Goal: Task Accomplishment & Management: Manage account settings

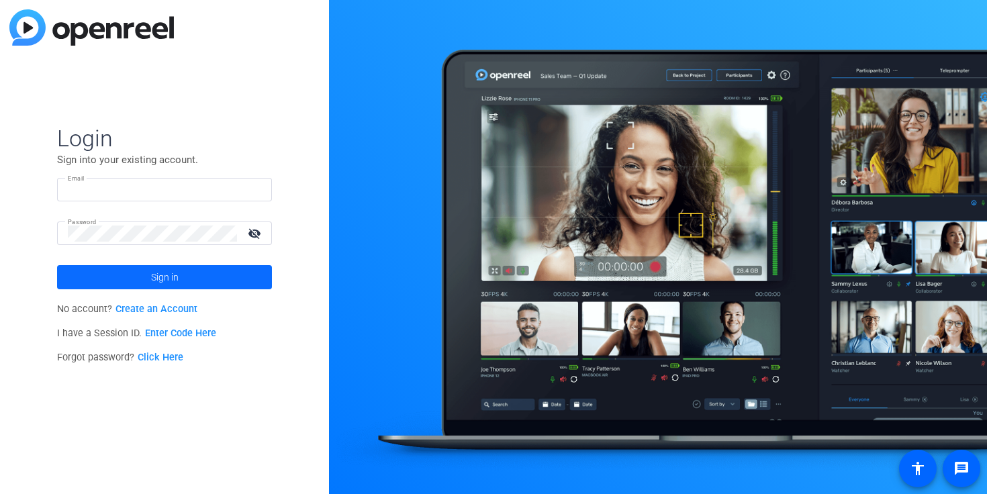
type input "[EMAIL_ADDRESS][DOMAIN_NAME]"
click at [127, 276] on span at bounding box center [164, 277] width 215 height 32
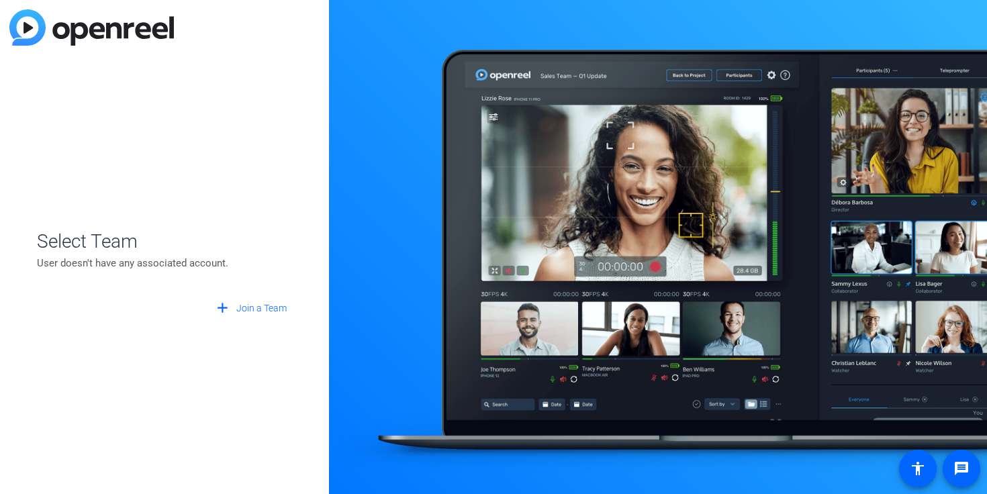
click at [116, 218] on openreel-guest-select-account "Select Team User doesn't have any associated account. add Join a Team" at bounding box center [164, 247] width 255 height 147
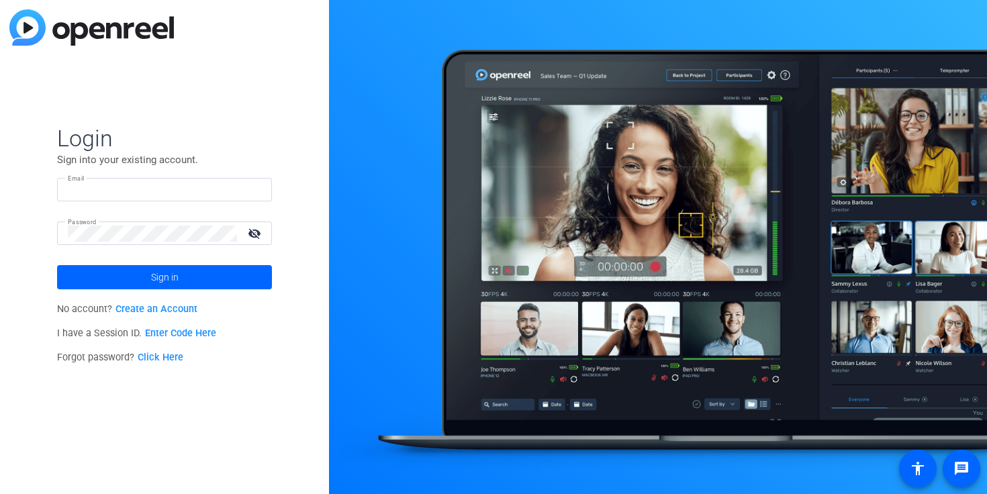
type input "[EMAIL_ADDRESS][DOMAIN_NAME]"
click at [261, 230] on mat-icon "visibility_off" at bounding box center [256, 233] width 32 height 19
click at [98, 262] on span at bounding box center [164, 277] width 215 height 32
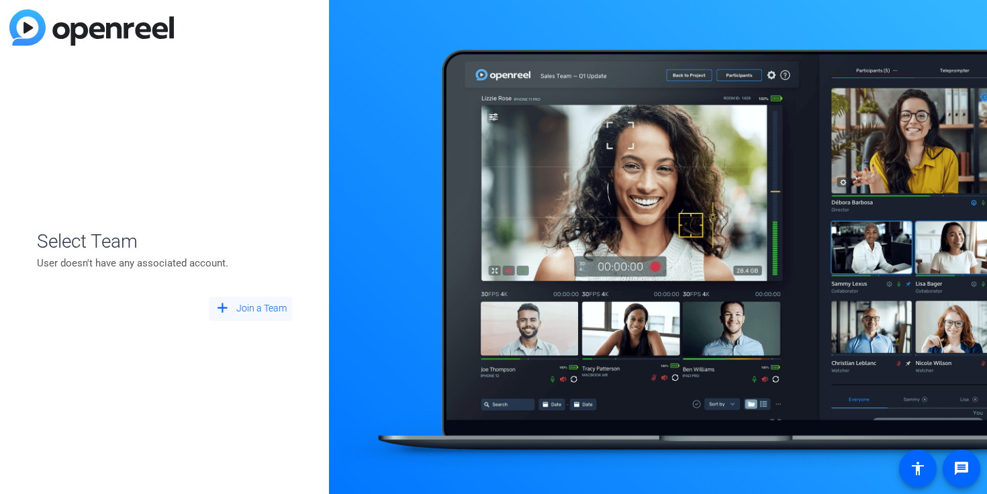
click at [254, 315] on span "Join a Team" at bounding box center [261, 308] width 50 height 14
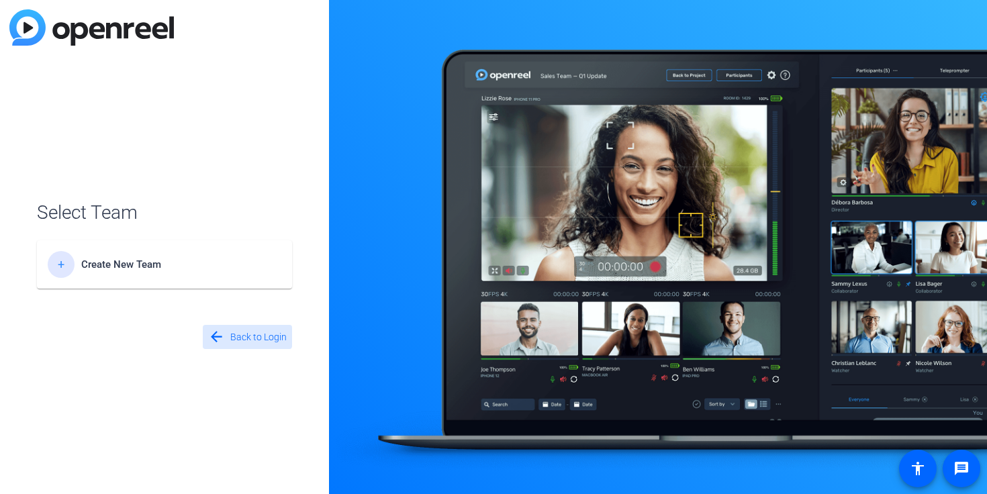
click at [238, 330] on span "Back to Login" at bounding box center [258, 337] width 56 height 14
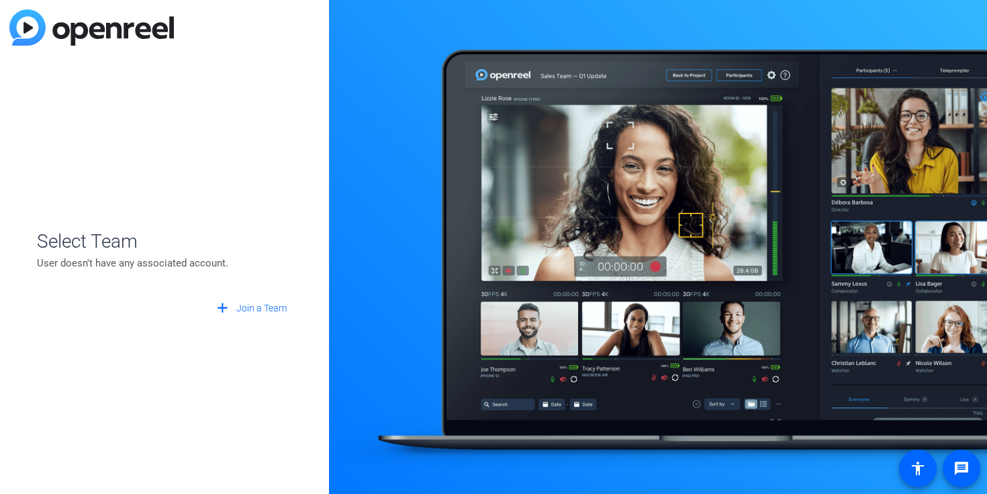
click at [136, 269] on p "User doesn't have any associated account." at bounding box center [164, 263] width 255 height 15
click at [119, 247] on span "Select Team" at bounding box center [164, 242] width 255 height 28
click at [59, 10] on img at bounding box center [91, 27] width 164 height 36
click at [59, 37] on img at bounding box center [91, 27] width 164 height 36
click at [116, 243] on span "Select Team" at bounding box center [164, 242] width 255 height 28
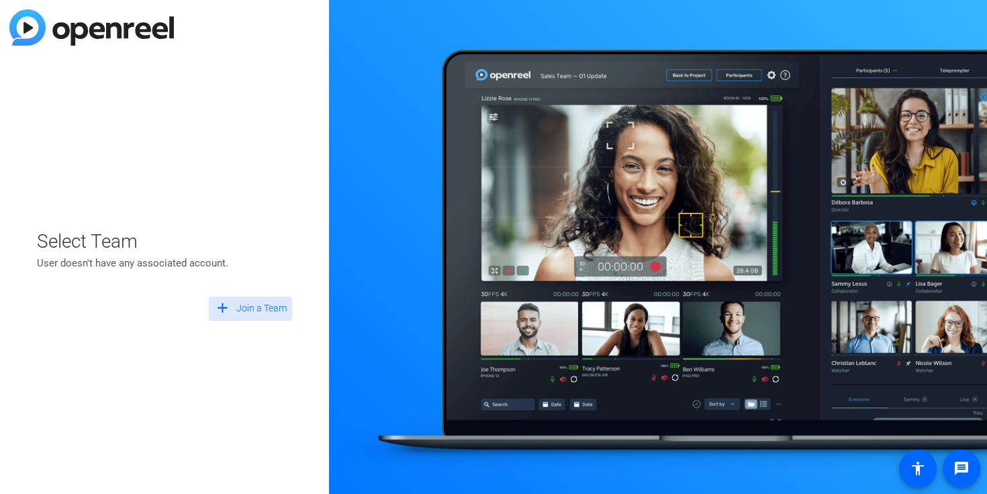
click at [225, 316] on mat-icon "add" at bounding box center [222, 308] width 17 height 17
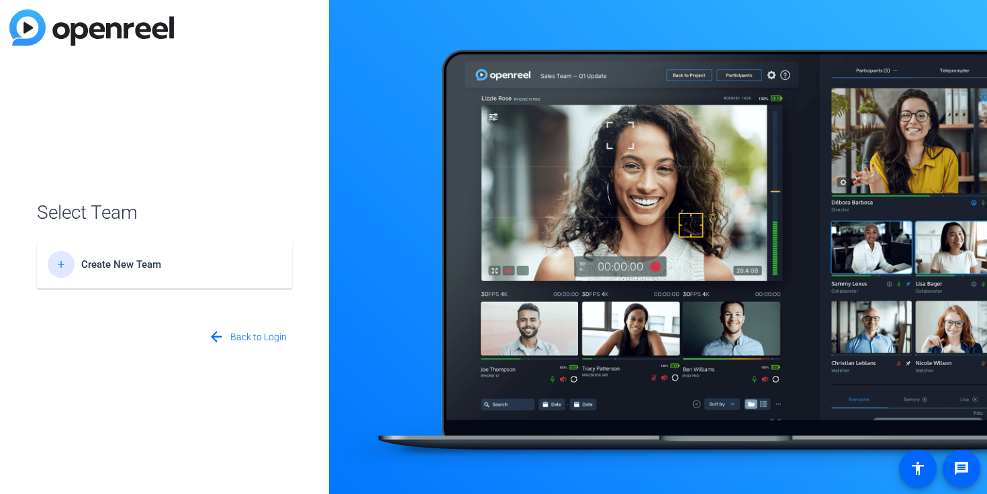
click at [174, 265] on span "Create New Team" at bounding box center [165, 264] width 168 height 12
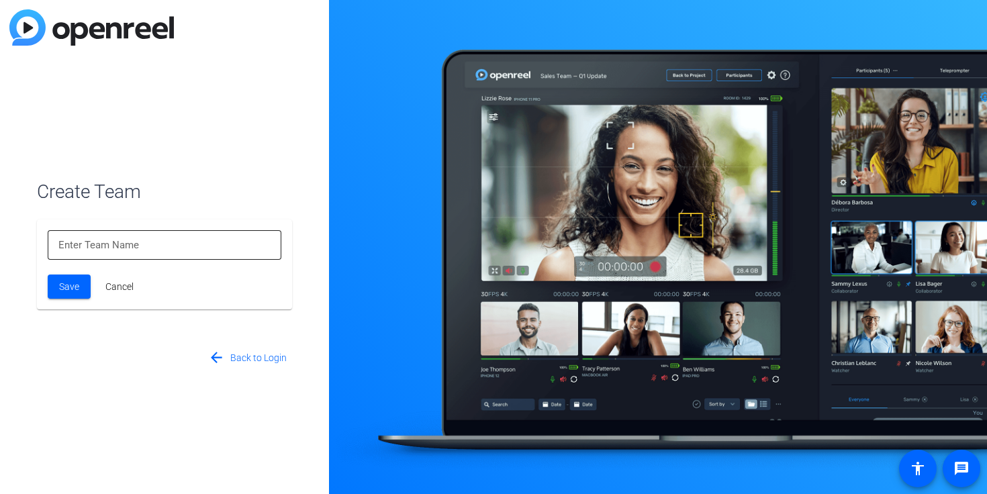
click at [157, 238] on input at bounding box center [164, 245] width 212 height 16
type input "[PERSON_NAME]"
click at [52, 282] on span at bounding box center [69, 287] width 43 height 32
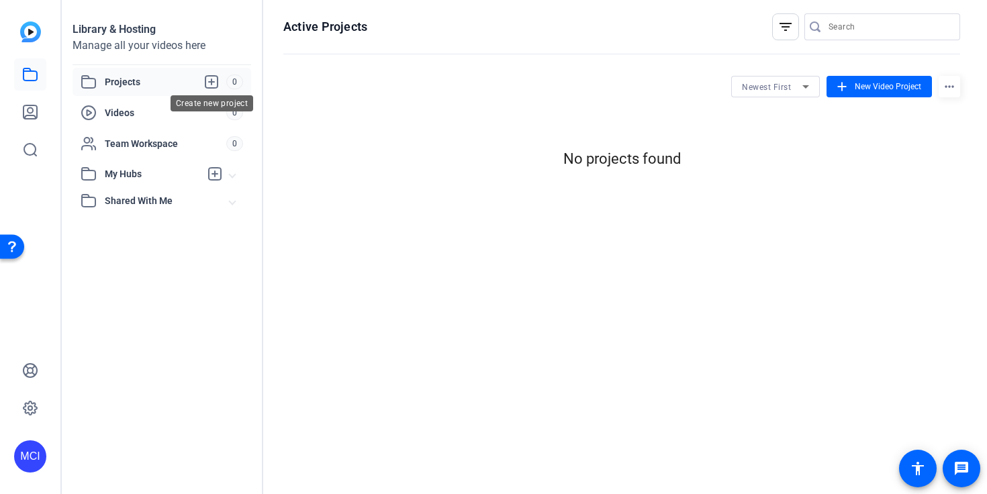
click at [209, 83] on icon at bounding box center [211, 82] width 16 height 16
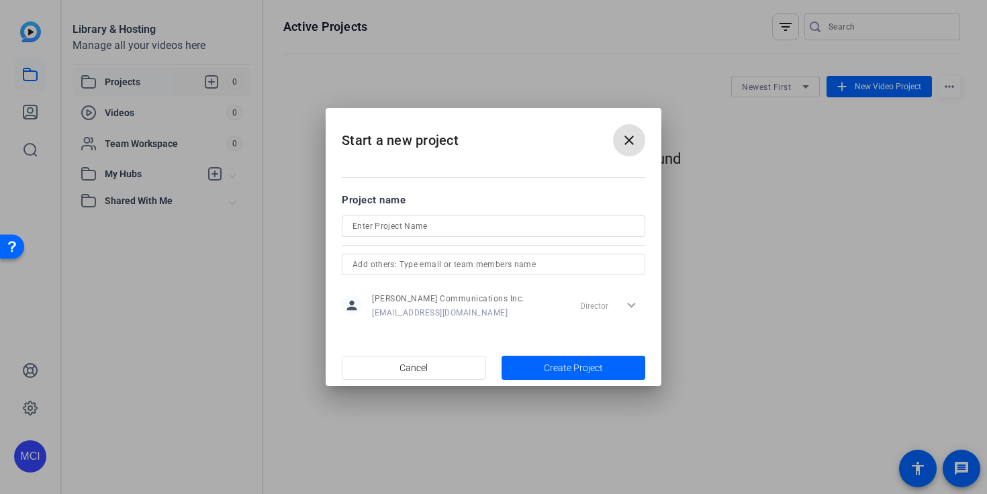
click at [480, 228] on input at bounding box center [493, 226] width 282 height 16
type input "[PERSON_NAME] Testimonials"
click at [602, 272] on input "text" at bounding box center [493, 264] width 282 height 16
click at [586, 363] on span "Create Project" at bounding box center [573, 368] width 59 height 14
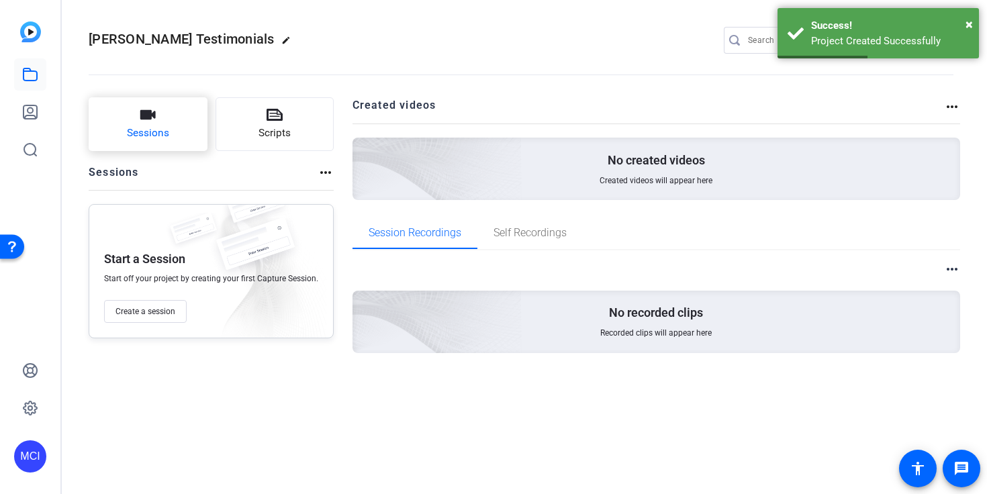
click at [151, 134] on span "Sessions" at bounding box center [148, 133] width 42 height 15
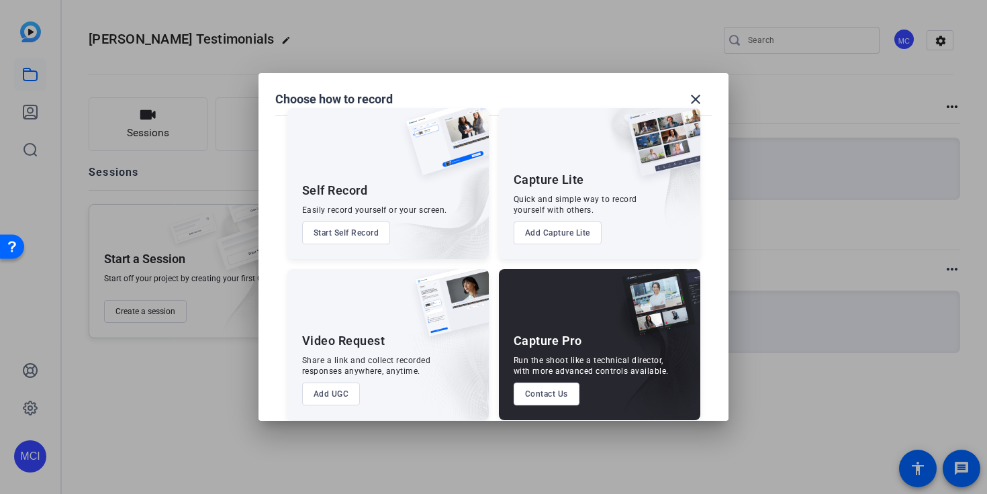
scroll to position [31, 0]
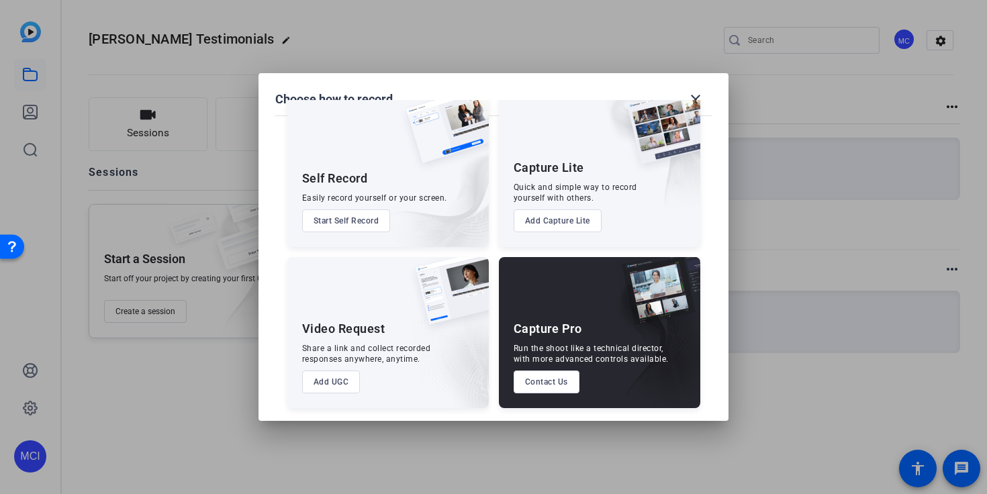
click at [618, 358] on div "Run the shoot like a technical director, with more advanced controls available." at bounding box center [591, 353] width 155 height 21
click at [534, 330] on div "Capture Pro" at bounding box center [548, 329] width 68 height 16
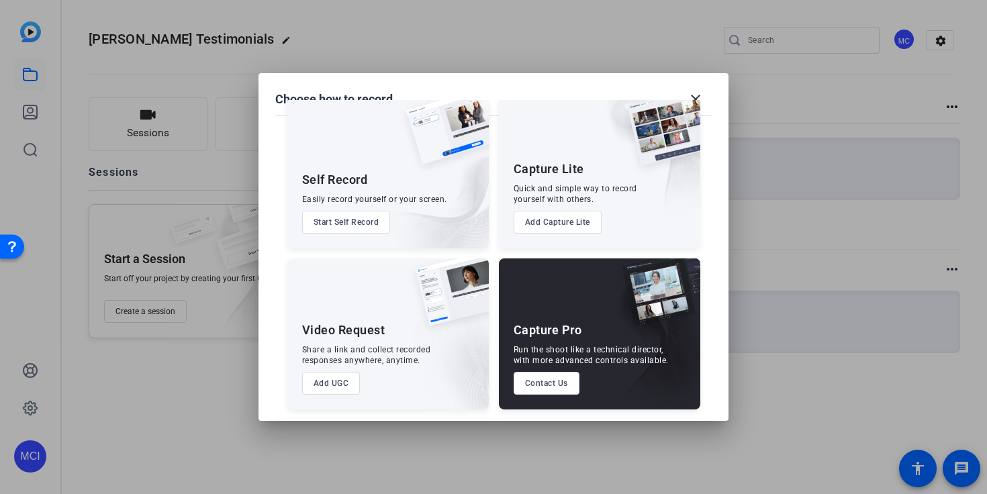
click at [552, 393] on button "Contact Us" at bounding box center [547, 383] width 66 height 23
click at [785, 317] on div at bounding box center [493, 247] width 987 height 494
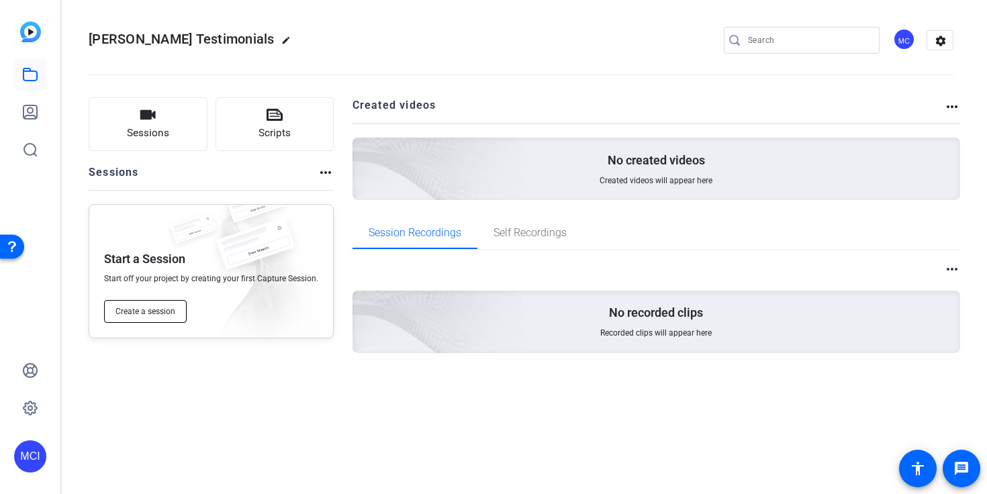
click at [166, 313] on span "Create a session" at bounding box center [145, 311] width 60 height 11
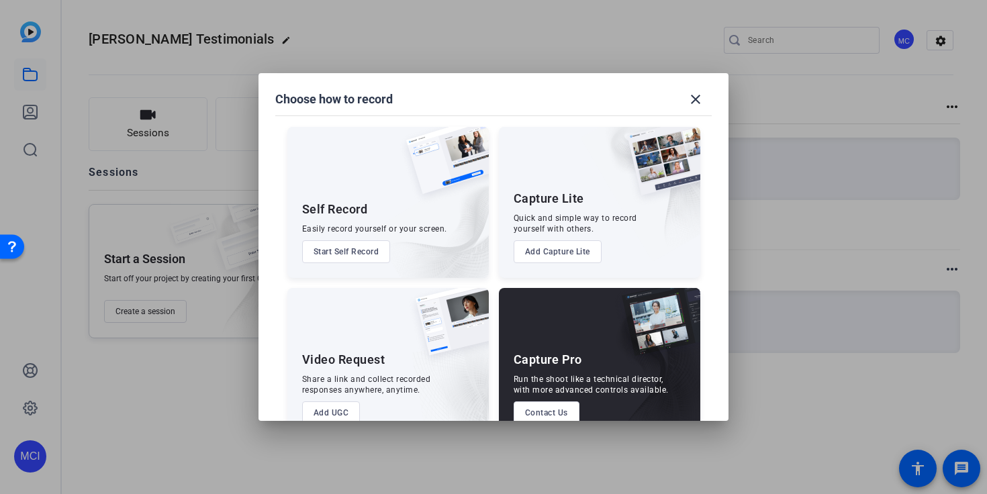
scroll to position [31, 0]
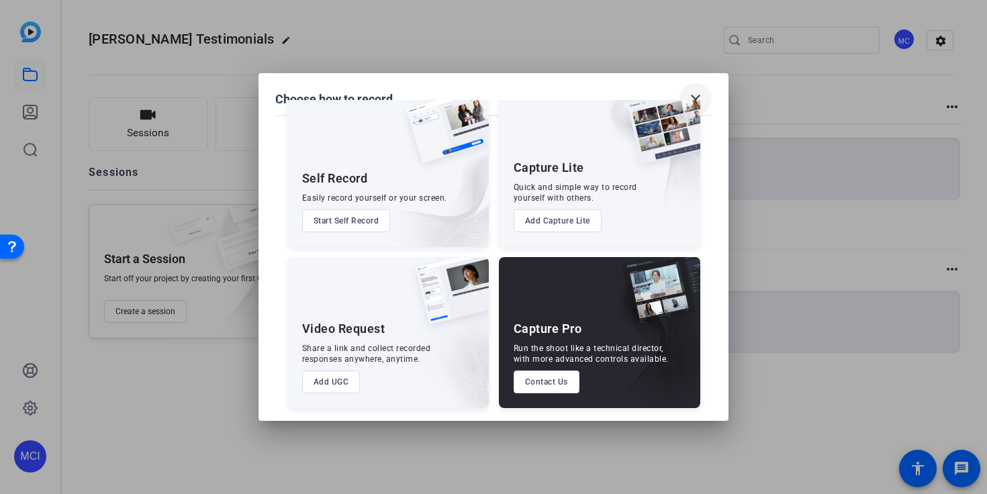
click at [698, 89] on span at bounding box center [695, 99] width 32 height 32
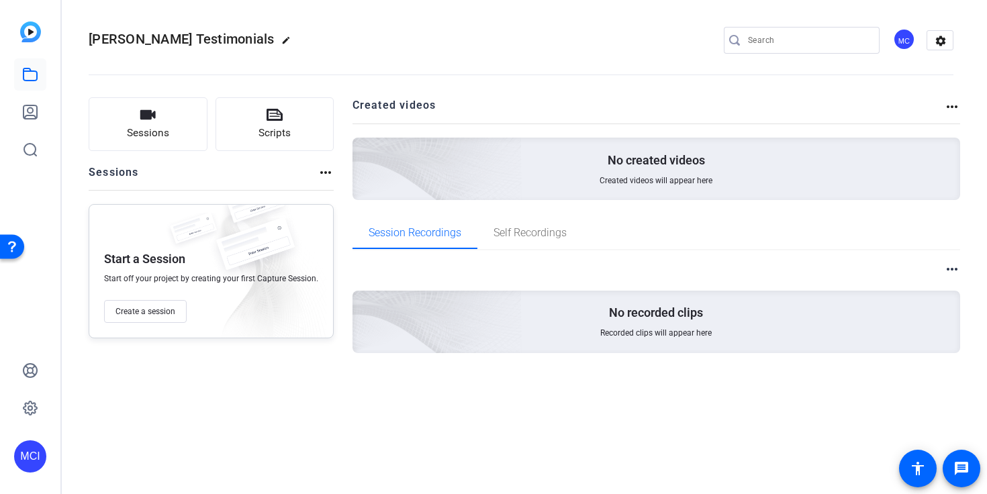
click at [445, 52] on openreel-divider-bar at bounding box center [521, 70] width 865 height 41
click at [951, 107] on mat-icon "more_horiz" at bounding box center [952, 107] width 16 height 16
click at [958, 105] on div at bounding box center [493, 247] width 987 height 494
click at [956, 107] on mat-icon "more_horiz" at bounding box center [952, 107] width 16 height 16
click at [894, 130] on span "View Archived Projects" at bounding box center [905, 126] width 88 height 16
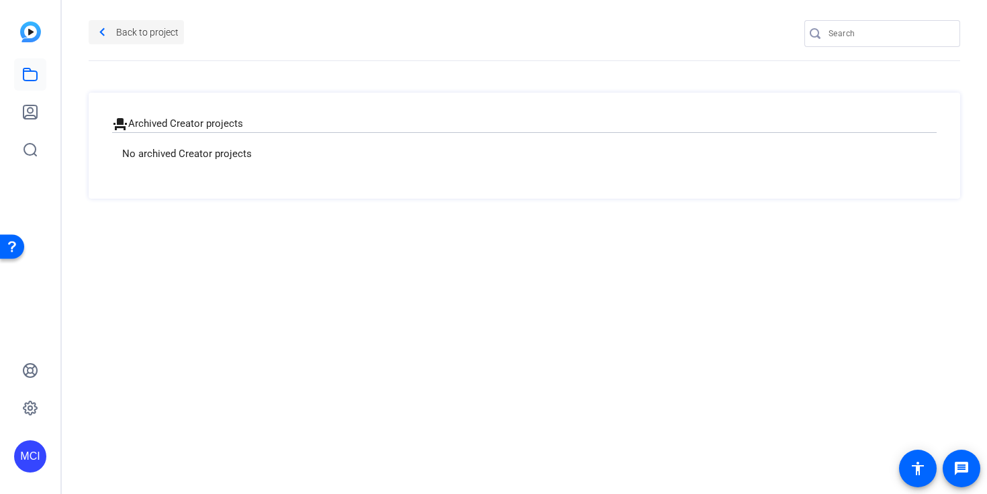
click at [106, 37] on mat-icon "navigate_before" at bounding box center [102, 32] width 17 height 17
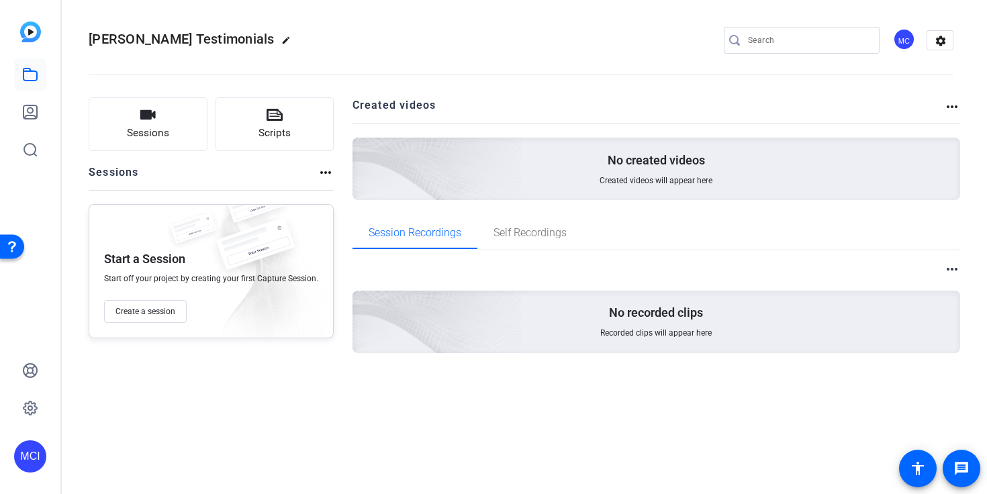
click at [320, 172] on mat-icon "more_horiz" at bounding box center [326, 172] width 16 height 16
click at [320, 172] on div at bounding box center [493, 247] width 987 height 494
click at [542, 237] on span "Self Recordings" at bounding box center [529, 233] width 73 height 11
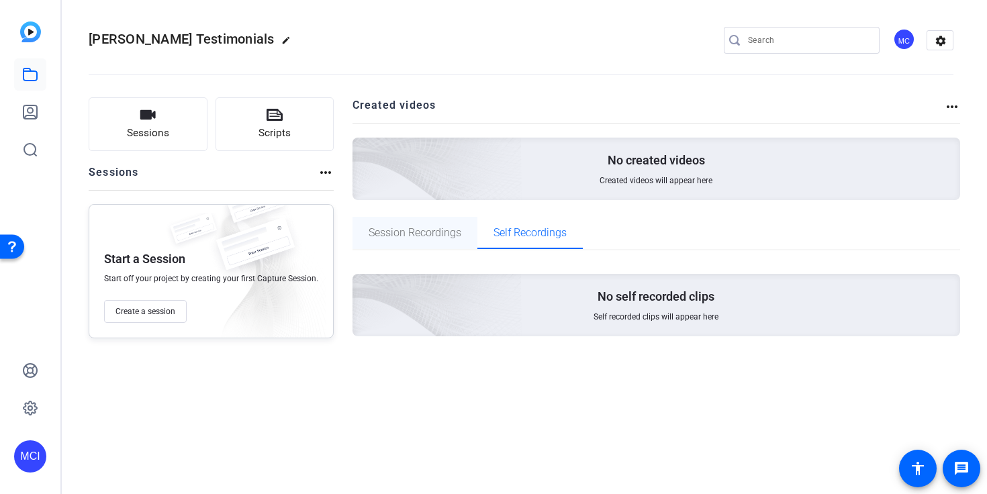
click at [428, 230] on span "Session Recordings" at bounding box center [415, 233] width 93 height 11
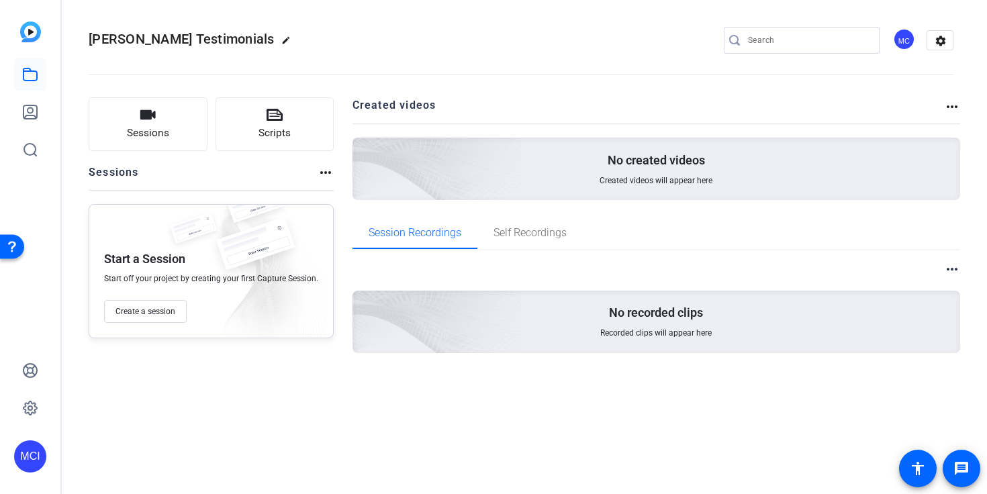
click at [548, 158] on div "No created videos Created videos will appear here" at bounding box center [656, 169] width 608 height 62
click at [152, 309] on span "Create a session" at bounding box center [145, 311] width 60 height 11
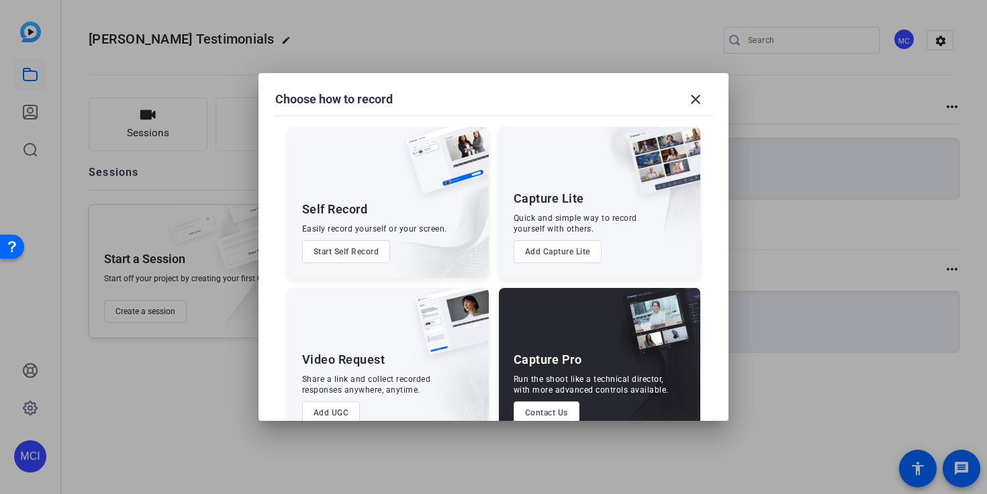
scroll to position [31, 0]
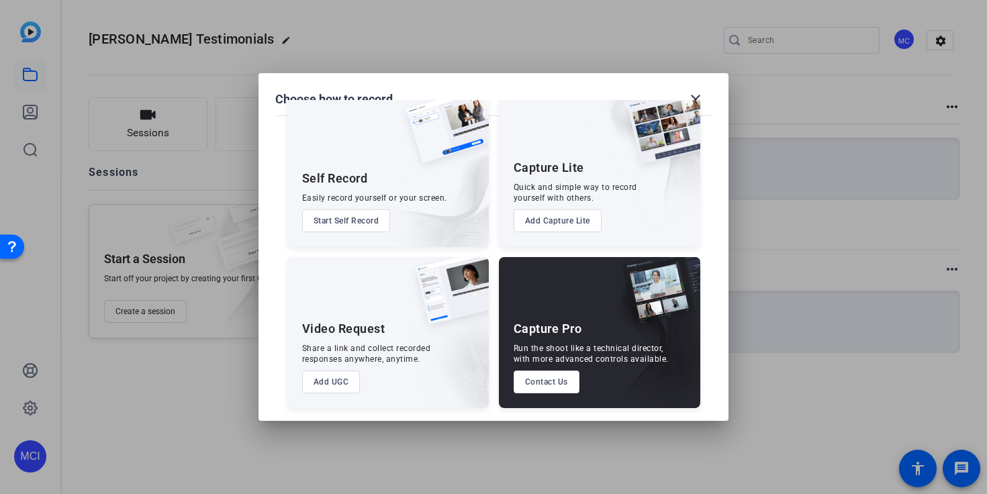
click at [328, 387] on button "Add UGC" at bounding box center [331, 382] width 58 height 23
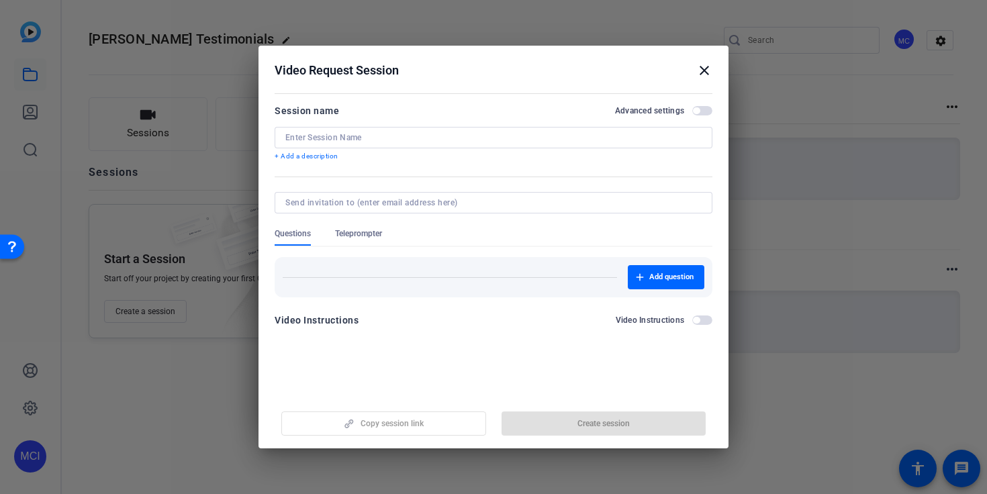
click at [702, 68] on mat-icon "close" at bounding box center [704, 70] width 16 height 16
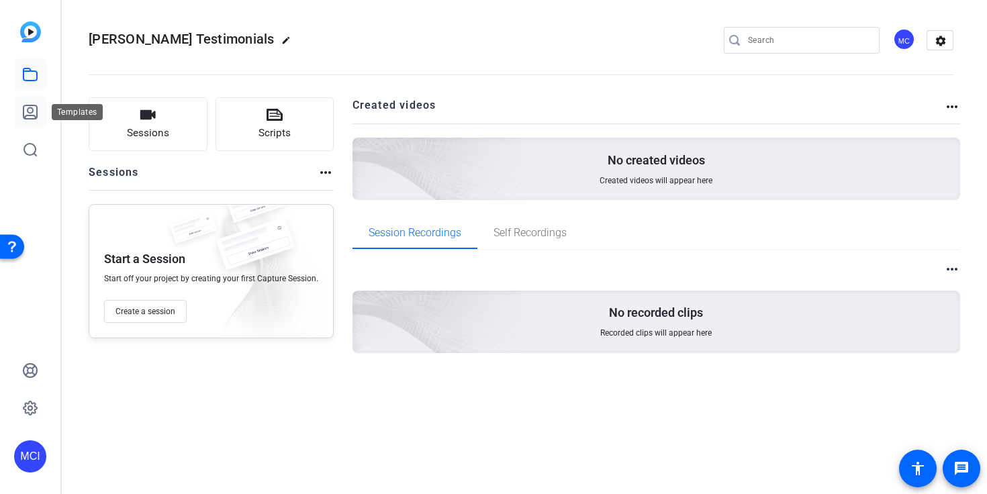
click at [33, 126] on link at bounding box center [30, 112] width 32 height 32
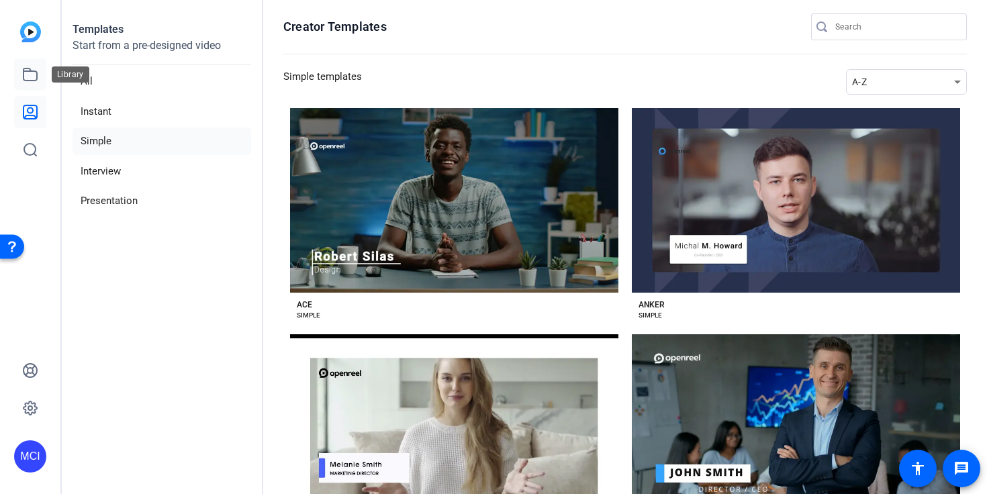
click at [36, 70] on icon at bounding box center [30, 74] width 16 height 16
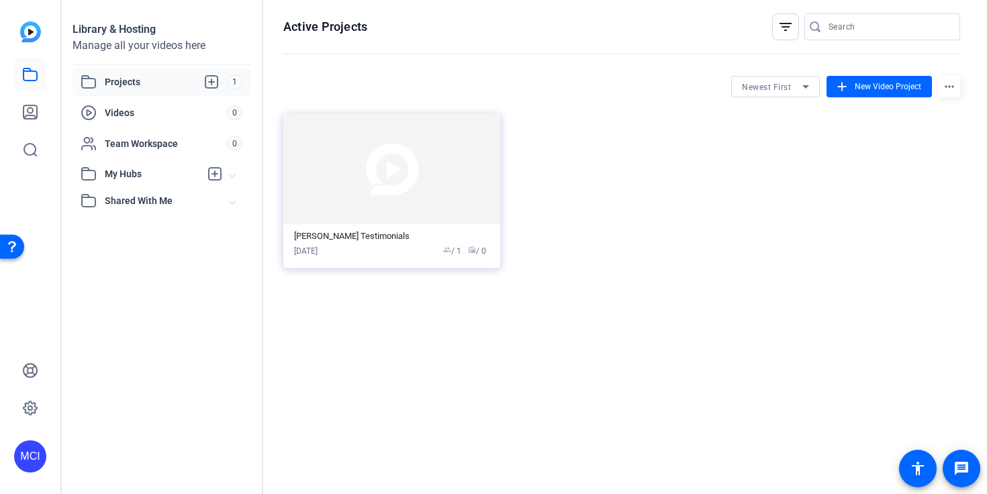
click at [152, 90] on div "Projects 1" at bounding box center [162, 82] width 179 height 28
click at [360, 195] on img at bounding box center [391, 169] width 217 height 110
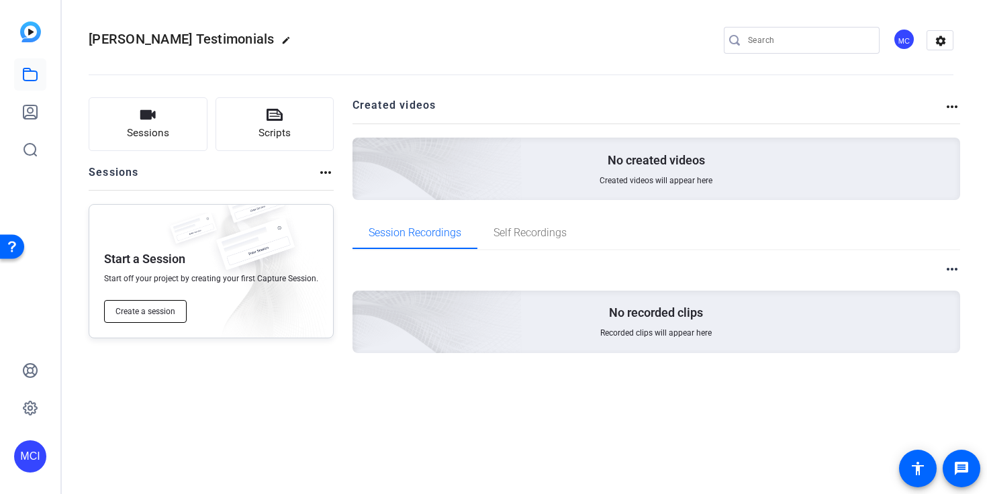
click at [172, 301] on button "Create a session" at bounding box center [145, 311] width 83 height 23
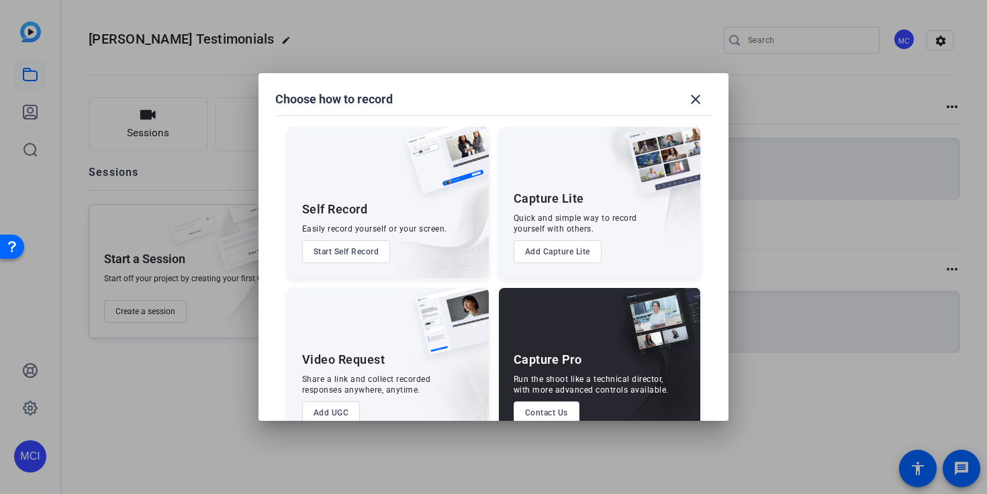
scroll to position [31, 0]
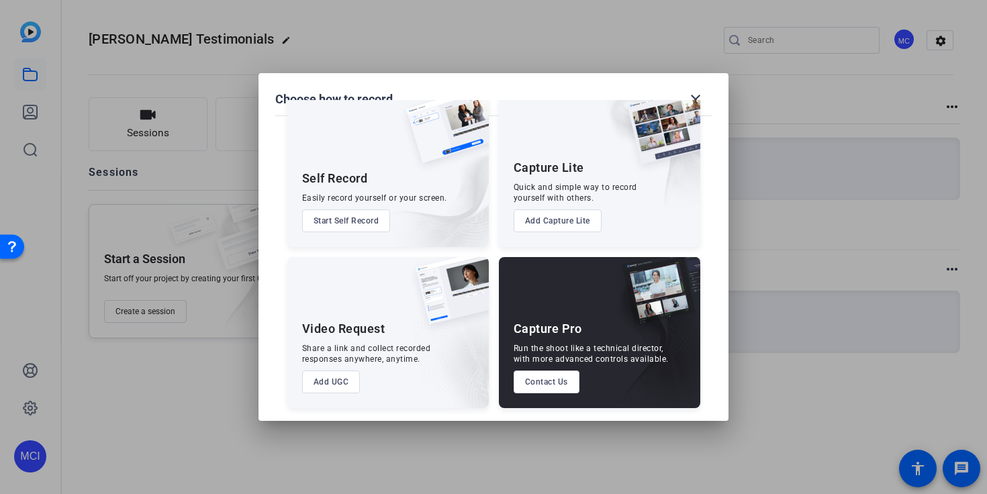
click at [319, 391] on button "Add UGC" at bounding box center [331, 382] width 58 height 23
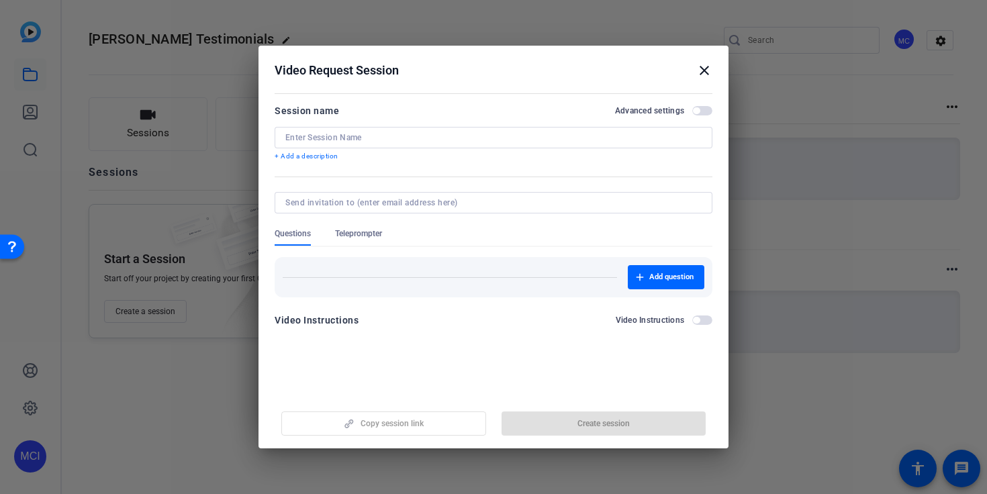
click at [700, 66] on mat-icon "close" at bounding box center [704, 70] width 16 height 16
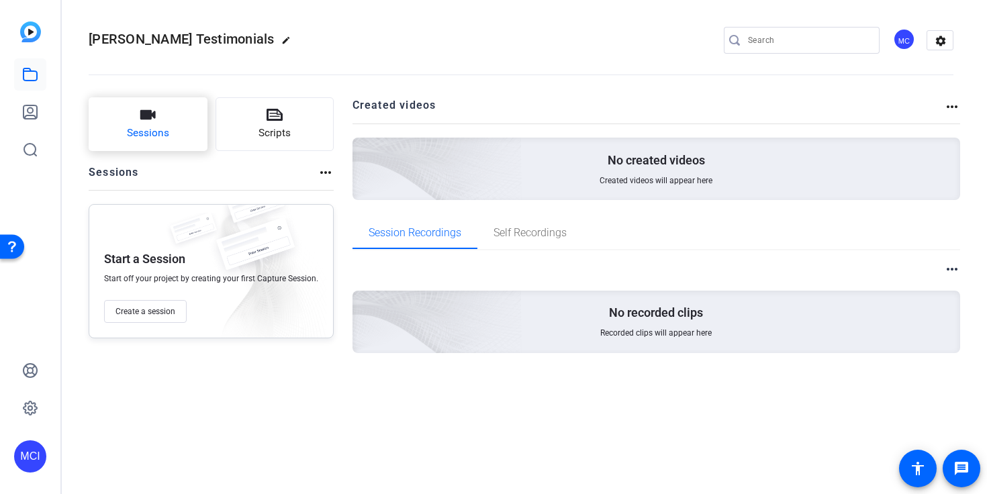
click at [177, 115] on button "Sessions" at bounding box center [148, 124] width 119 height 54
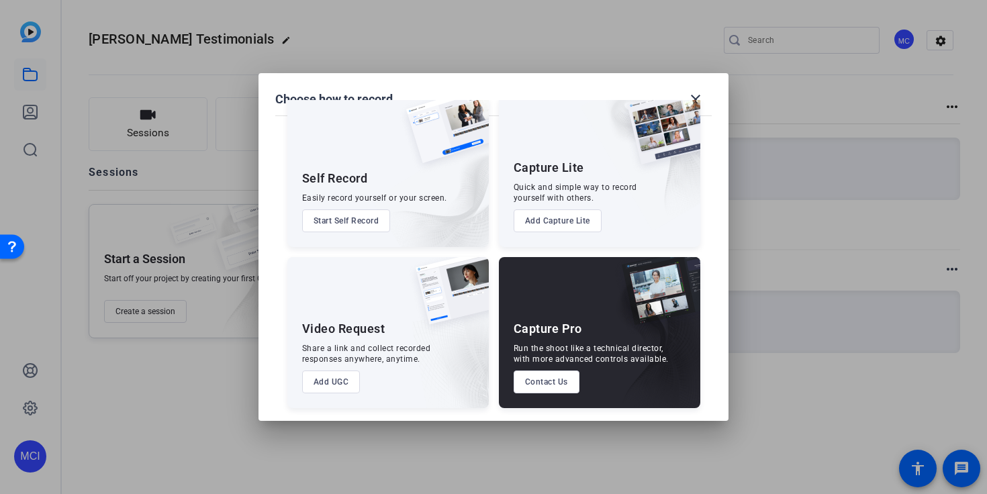
drag, startPoint x: 389, startPoint y: 329, endPoint x: 277, endPoint y: 329, distance: 112.1
click at [277, 329] on div "Self Record Easily record yourself or your screen. Start Self Record Capture Li…" at bounding box center [494, 246] width 438 height 326
copy div "Video Request"
click at [787, 221] on div at bounding box center [493, 247] width 987 height 494
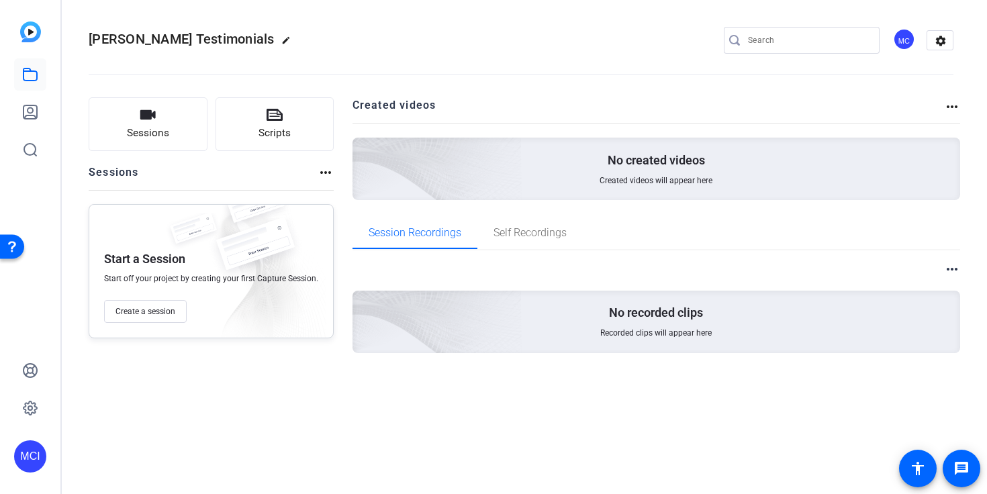
click at [398, 25] on div "[PERSON_NAME] Testimonials edit MC settings" at bounding box center [521, 40] width 865 height 101
click at [671, 234] on div "Session Recordings Self Recordings" at bounding box center [656, 233] width 608 height 32
